Goal: Task Accomplishment & Management: Manage account settings

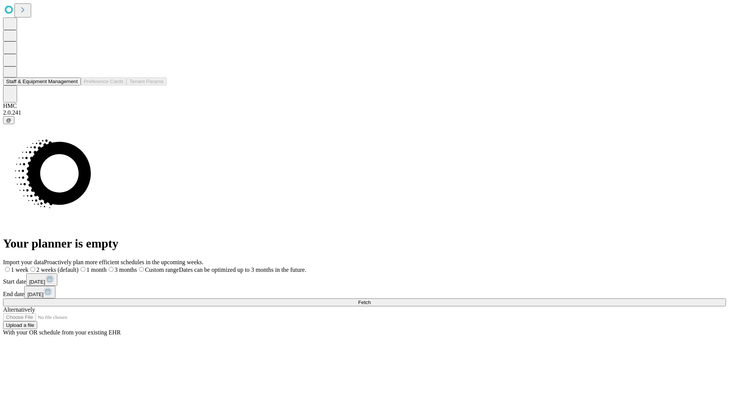
click at [73, 85] on button "Staff & Equipment Management" at bounding box center [42, 81] width 78 height 8
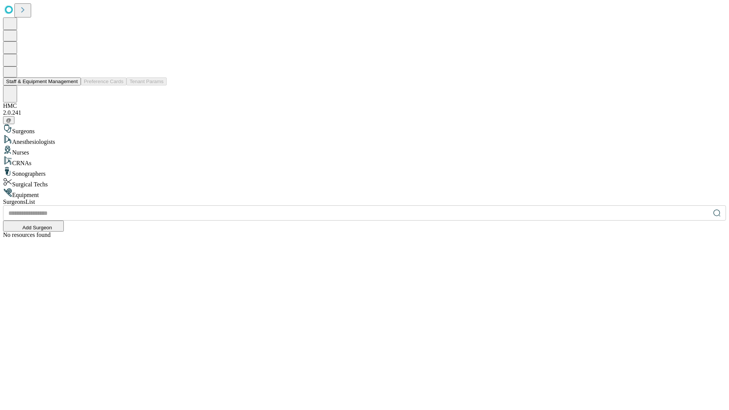
click at [73, 85] on button "Staff & Equipment Management" at bounding box center [42, 81] width 78 height 8
